Goal: Task Accomplishment & Management: Complete application form

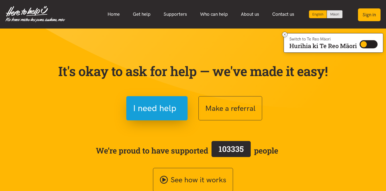
click at [369, 15] on button "Sign in" at bounding box center [369, 14] width 23 height 13
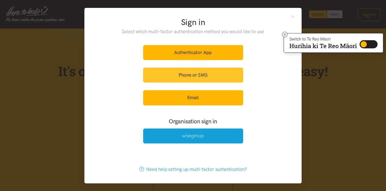
click at [215, 73] on link "Phone or SMS" at bounding box center [193, 75] width 100 height 15
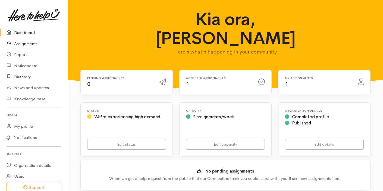
click at [27, 45] on link "Assignments" at bounding box center [34, 43] width 68 height 11
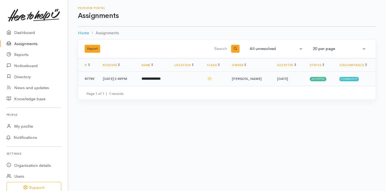
click at [253, 82] on td "Laura Casey" at bounding box center [249, 79] width 45 height 14
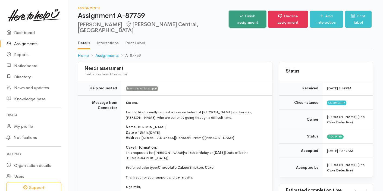
click at [229, 19] on link "Finish assignment" at bounding box center [247, 19] width 37 height 17
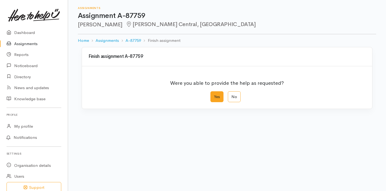
click at [216, 98] on label "Yes" at bounding box center [216, 96] width 13 height 11
click at [214, 95] on input "Yes" at bounding box center [212, 93] width 4 height 4
radio input "true"
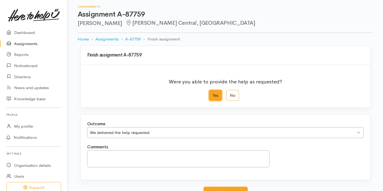
scroll to position [45, 0]
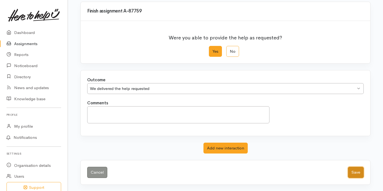
click at [358, 170] on button "Save" at bounding box center [356, 172] width 16 height 11
